Goal: Task Accomplishment & Management: Manage account settings

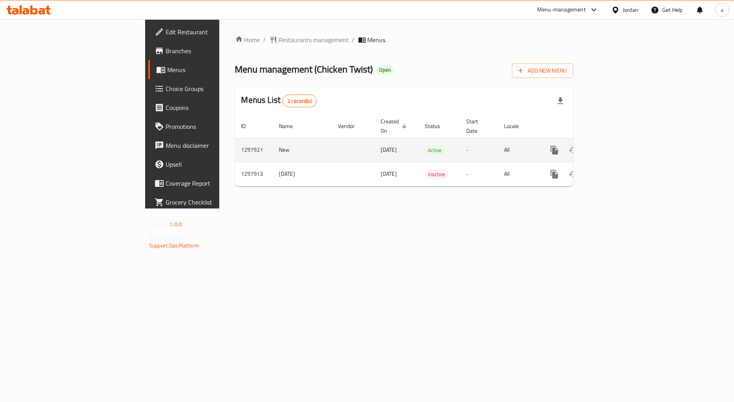
click at [616, 145] on icon "enhanced table" at bounding box center [610, 149] width 9 height 9
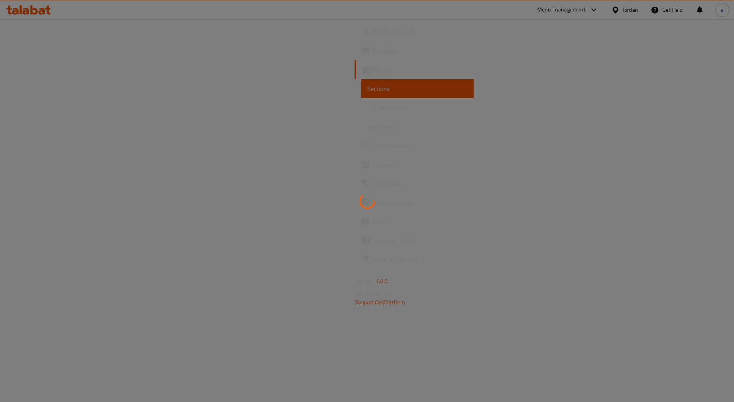
click at [393, 188] on div at bounding box center [367, 201] width 734 height 402
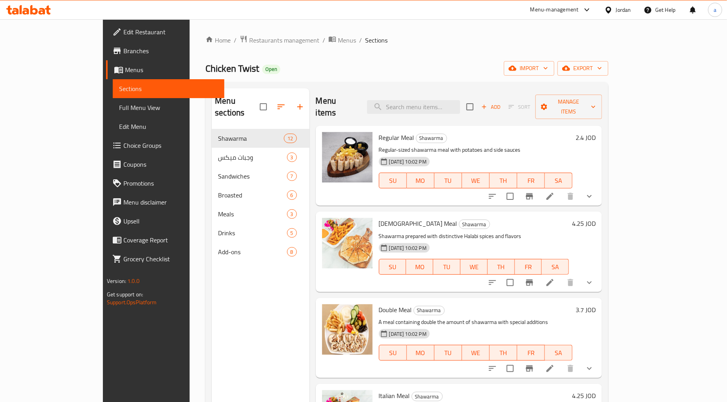
click at [123, 145] on span "Choice Groups" at bounding box center [170, 145] width 95 height 9
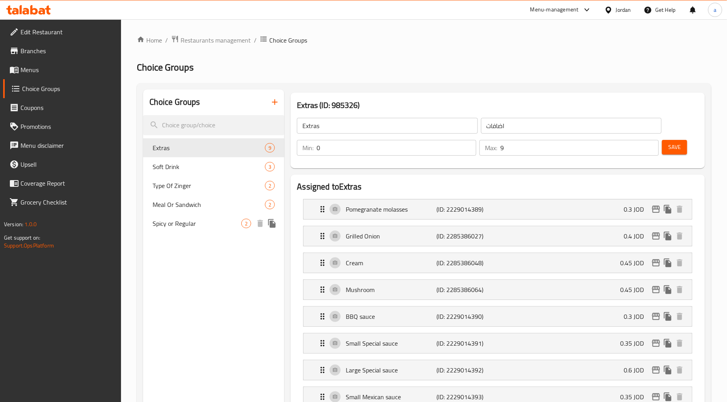
click at [222, 225] on span "Spicy or Regular" at bounding box center [197, 223] width 89 height 9
type input "Spicy or Regular"
type input "حار أو عادي"
type input "1"
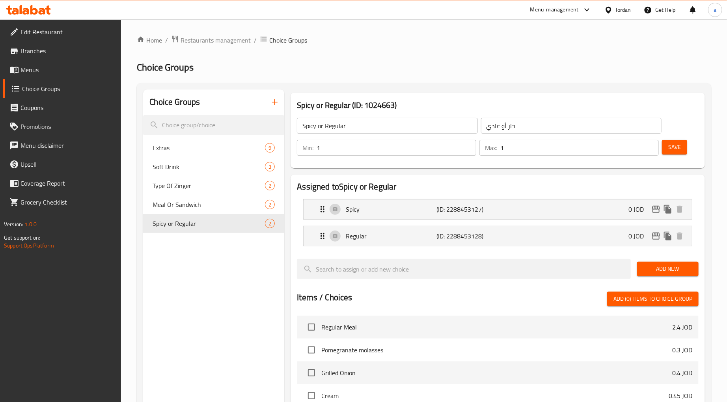
click at [449, 53] on div "Home / Restaurants management / Choice Groups Choice Groups Choice Groups Extra…" at bounding box center [424, 330] width 574 height 590
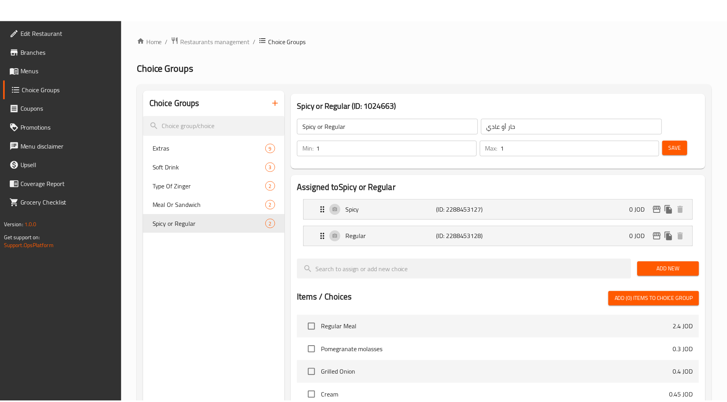
scroll to position [238, 0]
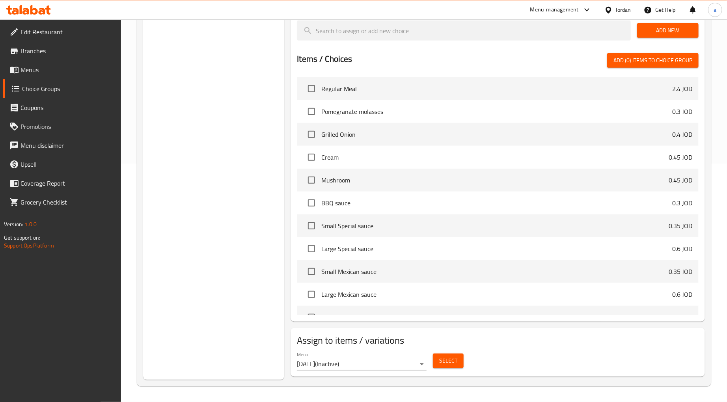
click at [259, 158] on div "Choice Groups Extras 9 Soft Drink 3 Type Of Zinger 2 Meal Or Sandwich 2 Spicy o…" at bounding box center [213, 115] width 141 height 529
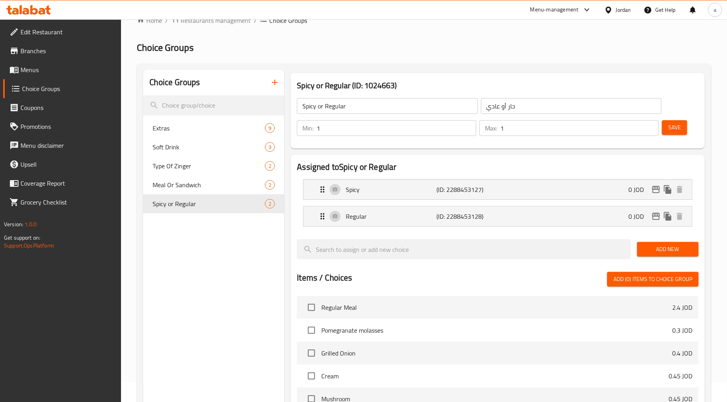
scroll to position [0, 0]
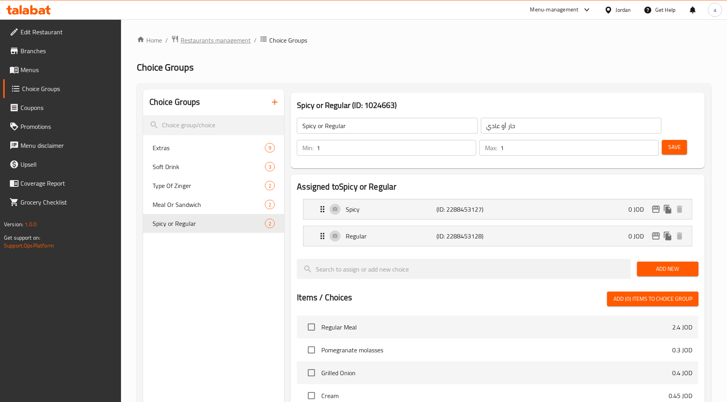
click at [218, 36] on span "Restaurants management" at bounding box center [216, 39] width 70 height 9
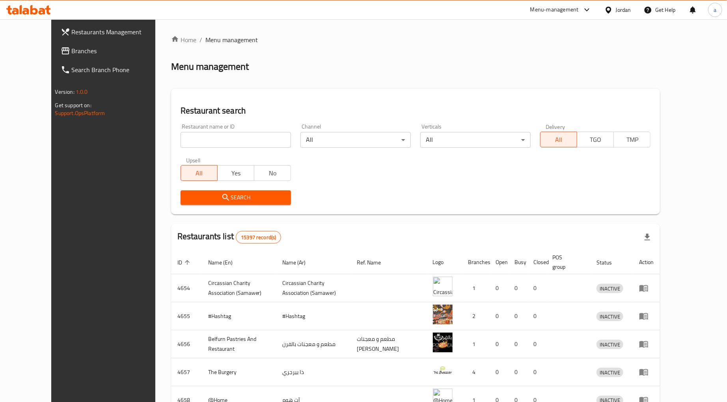
click at [54, 60] on link "Search Branch Phone" at bounding box center [113, 69] width 118 height 19
